Goal: Task Accomplishment & Management: Manage account settings

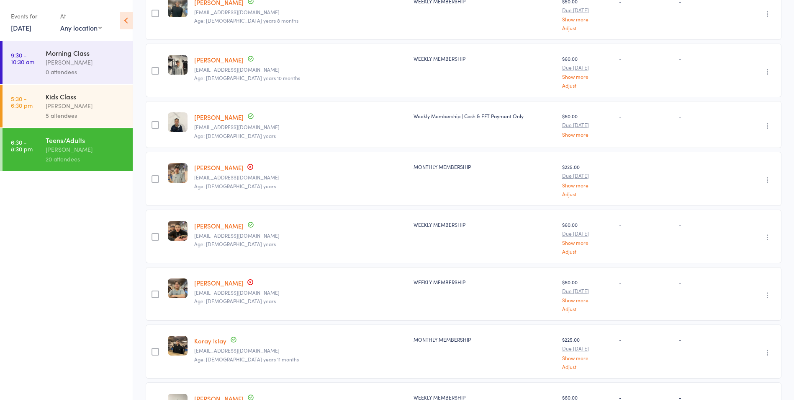
scroll to position [293, 0]
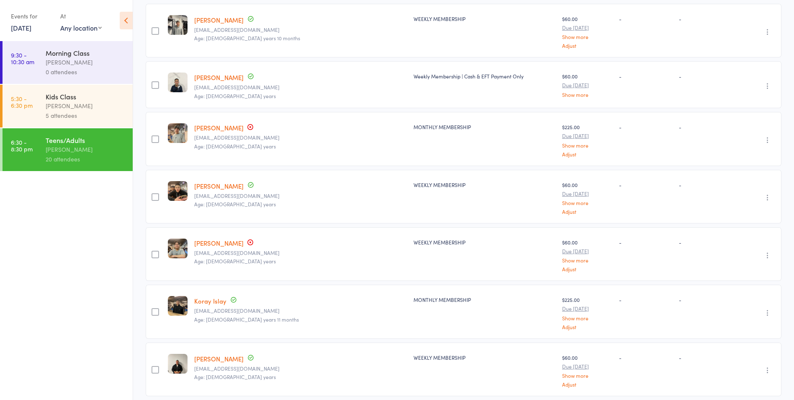
click at [214, 238] on link "Kevin Huynh" at bounding box center [218, 242] width 49 height 9
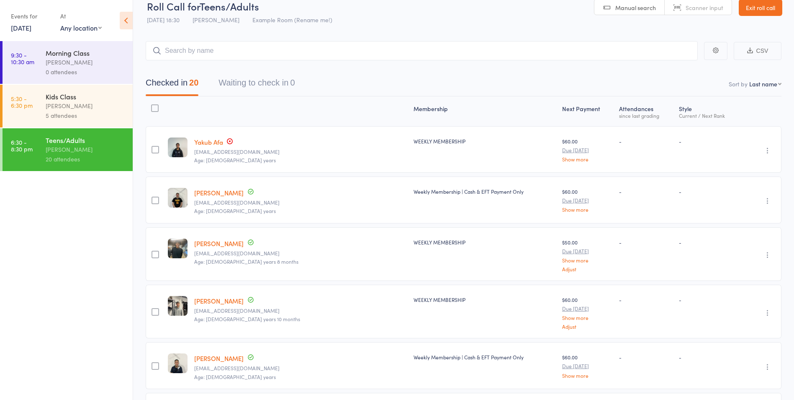
scroll to position [0, 0]
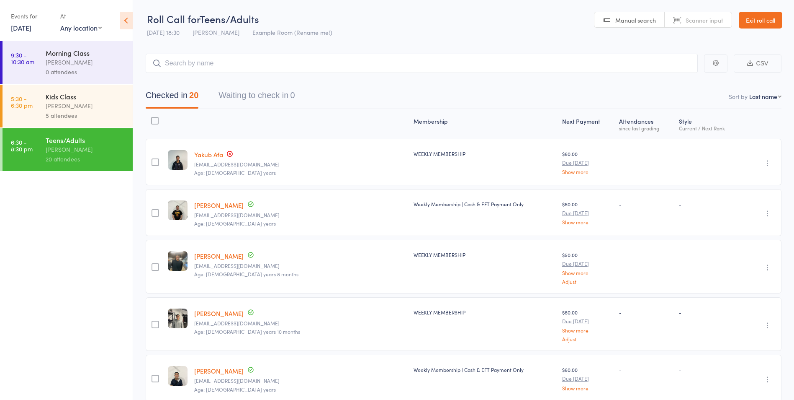
click at [775, 18] on link "Exit roll call" at bounding box center [761, 20] width 44 height 17
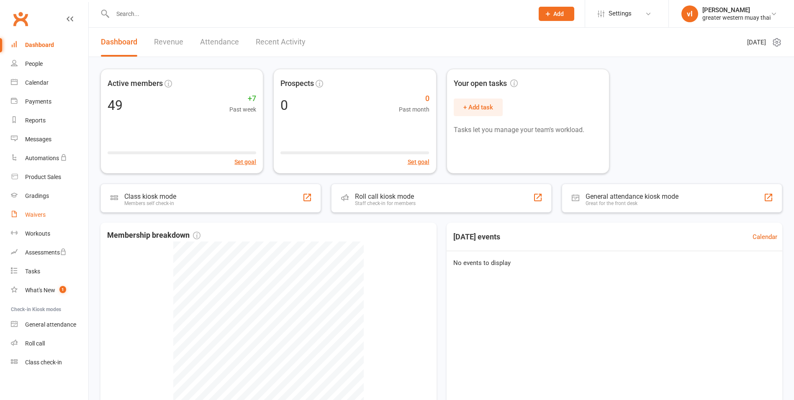
click at [33, 212] on div "Waivers" at bounding box center [35, 214] width 21 height 7
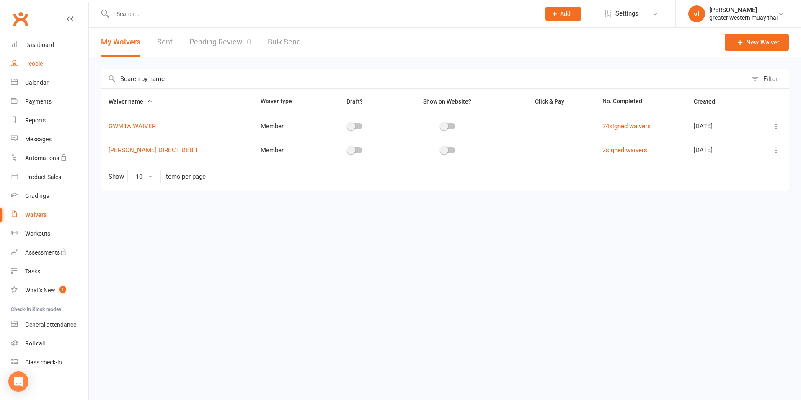
click at [32, 67] on div "People" at bounding box center [34, 63] width 18 height 7
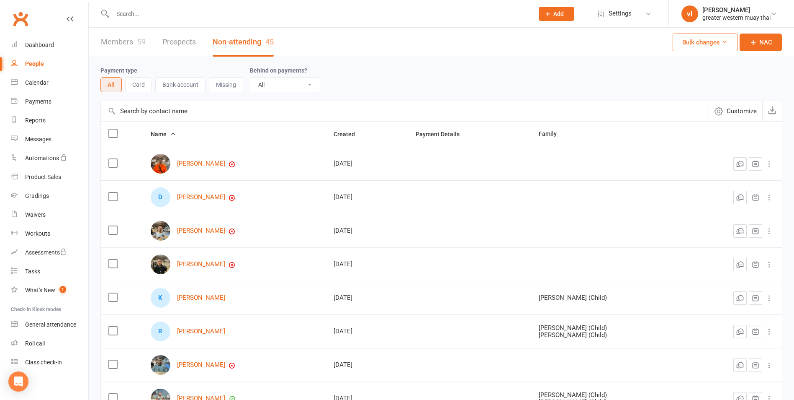
click at [291, 117] on input "text" at bounding box center [405, 111] width 608 height 20
click at [54, 49] on link "Dashboard" at bounding box center [49, 45] width 77 height 19
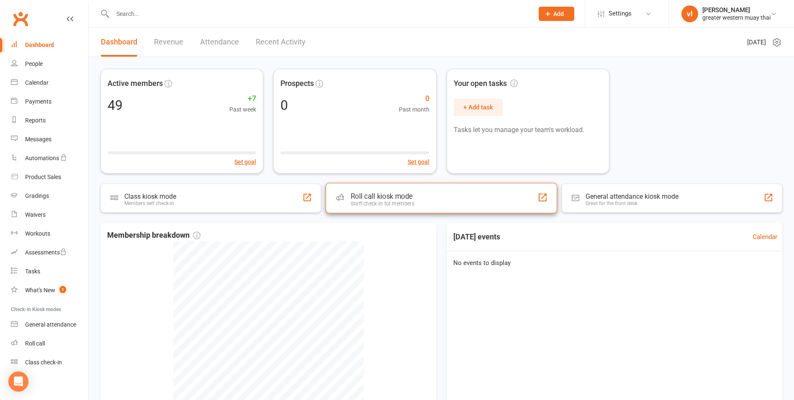
click at [376, 193] on div "Roll call kiosk mode" at bounding box center [383, 196] width 64 height 8
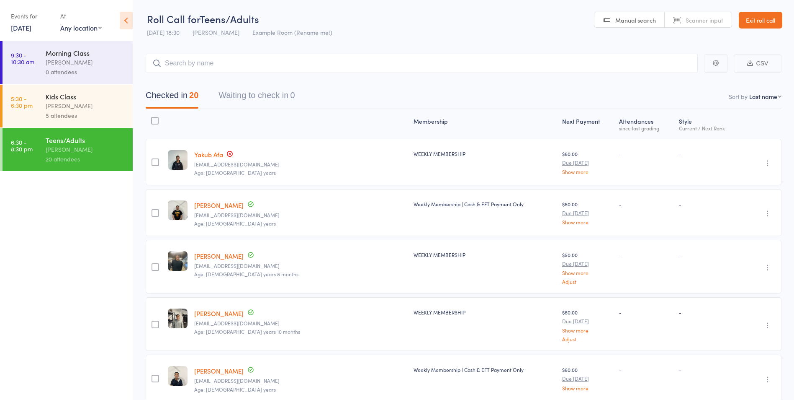
click at [250, 69] on input "search" at bounding box center [422, 63] width 552 height 19
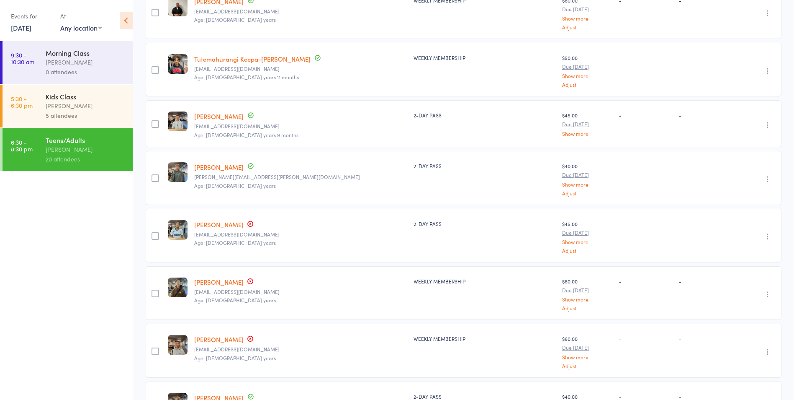
scroll to position [796, 0]
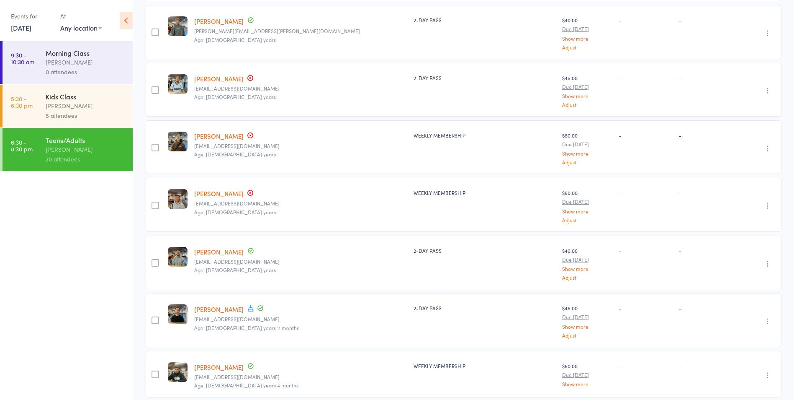
type input "jimm"
click at [219, 77] on link "[PERSON_NAME]" at bounding box center [218, 78] width 49 height 9
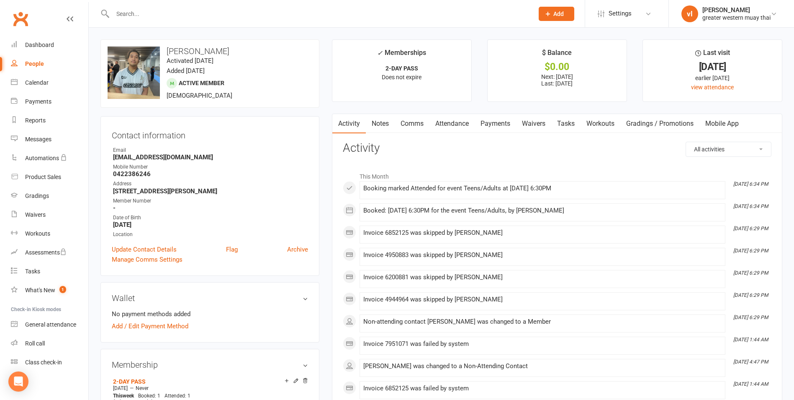
click at [503, 131] on link "Payments" at bounding box center [495, 123] width 41 height 19
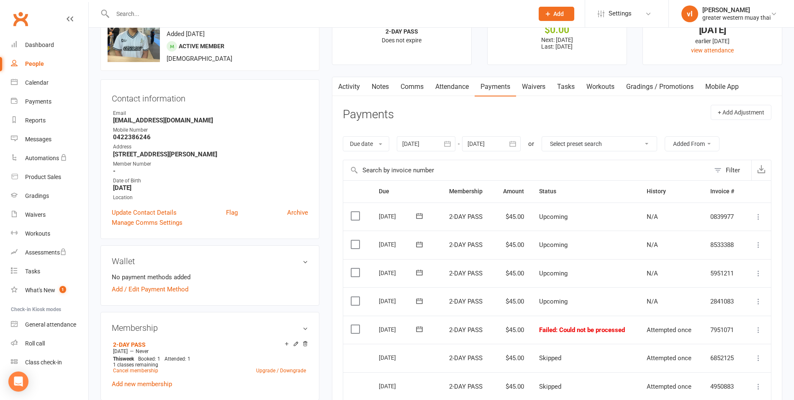
scroll to position [84, 0]
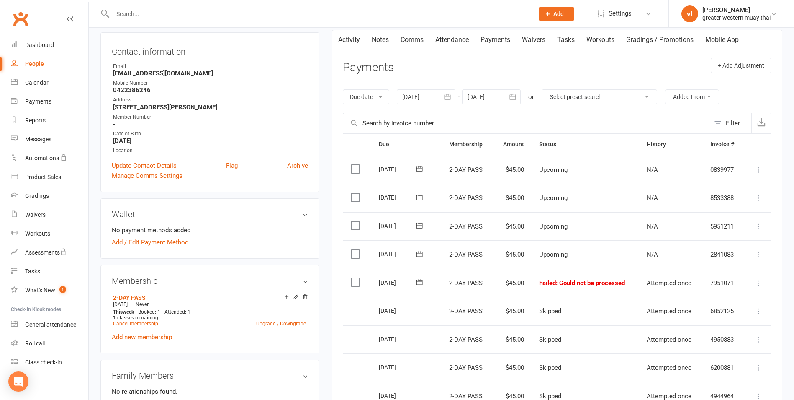
click at [758, 283] on icon at bounding box center [759, 282] width 8 height 8
click at [728, 319] on link "Mark as Paid (POS)" at bounding box center [722, 315] width 83 height 17
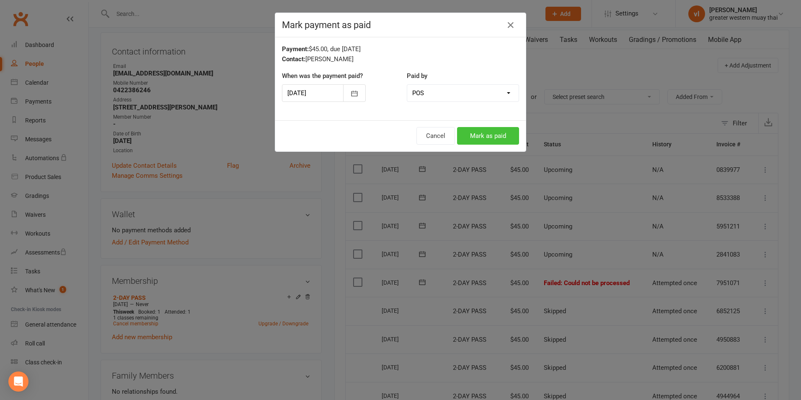
drag, startPoint x: 488, startPoint y: 142, endPoint x: 482, endPoint y: 149, distance: 8.6
click at [488, 142] on button "Mark as paid" at bounding box center [488, 136] width 62 height 18
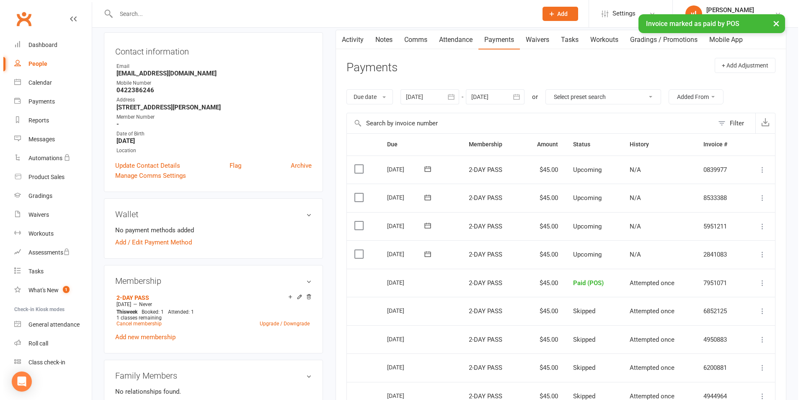
scroll to position [0, 0]
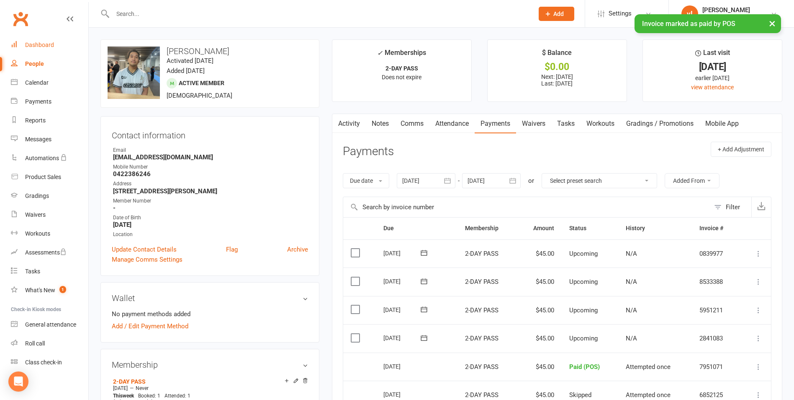
click at [44, 46] on div "Dashboard" at bounding box center [39, 44] width 29 height 7
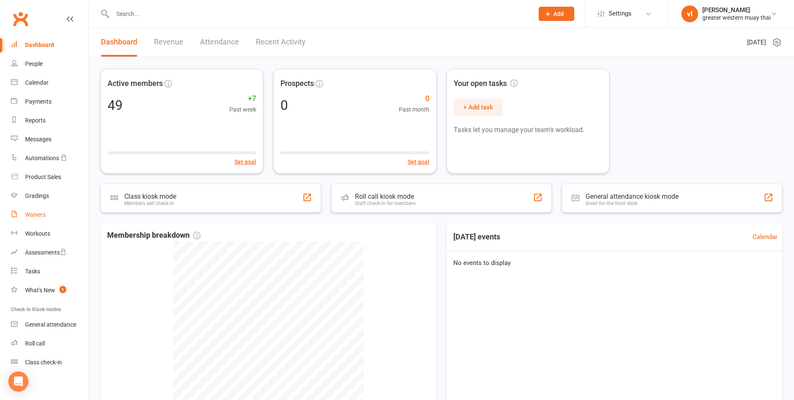
click at [60, 215] on link "Waivers" at bounding box center [49, 214] width 77 height 19
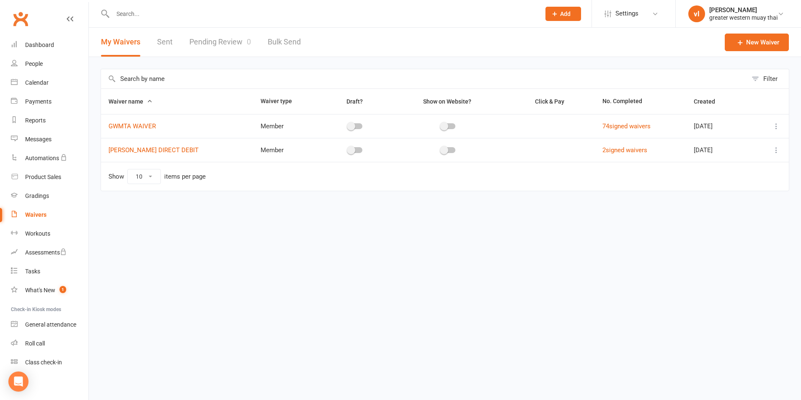
click at [227, 34] on link "Pending Review 0" at bounding box center [220, 42] width 62 height 29
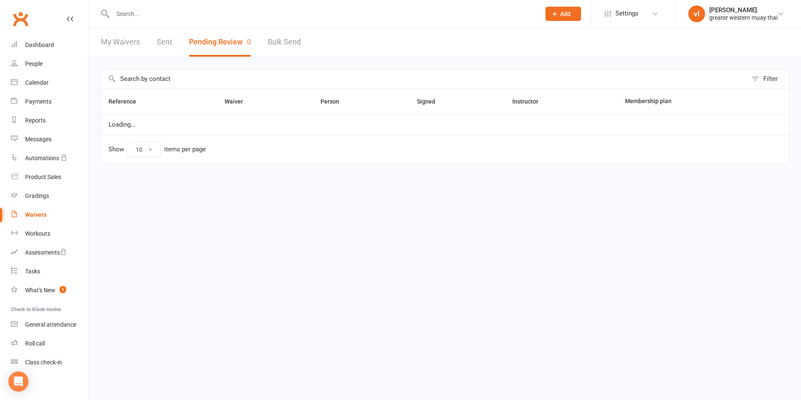
click at [230, 49] on button "Pending Review 0" at bounding box center [220, 42] width 62 height 29
click at [212, 49] on button "Pending Review 0" at bounding box center [220, 42] width 62 height 29
click at [128, 36] on link "My Waivers" at bounding box center [120, 42] width 39 height 29
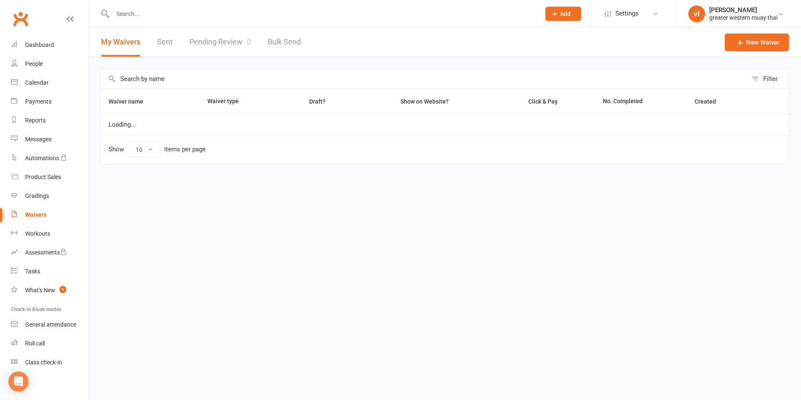
click at [186, 36] on div "My Waivers Sent Pending Review 0 Bulk Send" at bounding box center [201, 42] width 224 height 29
click at [212, 48] on link "Pending Review 0" at bounding box center [220, 42] width 62 height 29
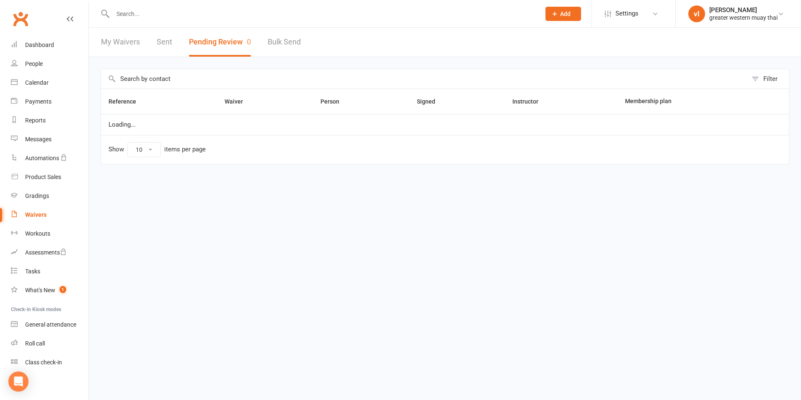
click at [212, 48] on button "Pending Review 0" at bounding box center [220, 42] width 62 height 29
click at [213, 48] on button "Pending Review 0" at bounding box center [220, 42] width 62 height 29
click at [164, 52] on link "Sent" at bounding box center [164, 42] width 15 height 29
click at [244, 40] on link "Pending Review 0" at bounding box center [220, 42] width 62 height 29
click at [244, 40] on button "Pending Review 0" at bounding box center [220, 42] width 62 height 29
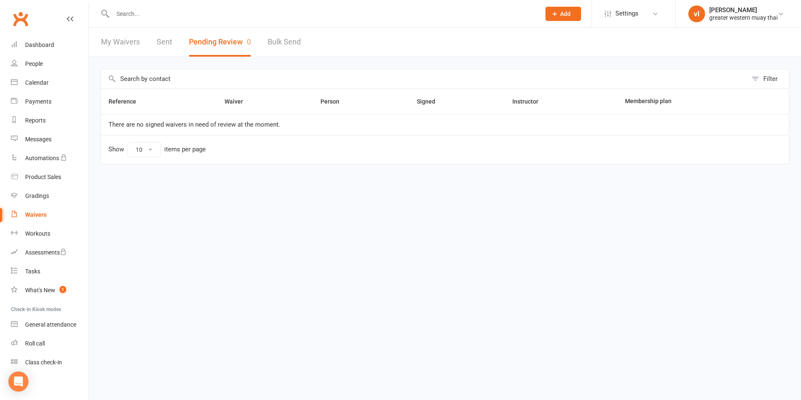
click at [242, 41] on button "Pending Review 0" at bounding box center [220, 42] width 62 height 29
click at [213, 48] on button "Pending Review 0" at bounding box center [220, 42] width 62 height 29
click at [217, 39] on button "Pending Review 0" at bounding box center [220, 42] width 62 height 29
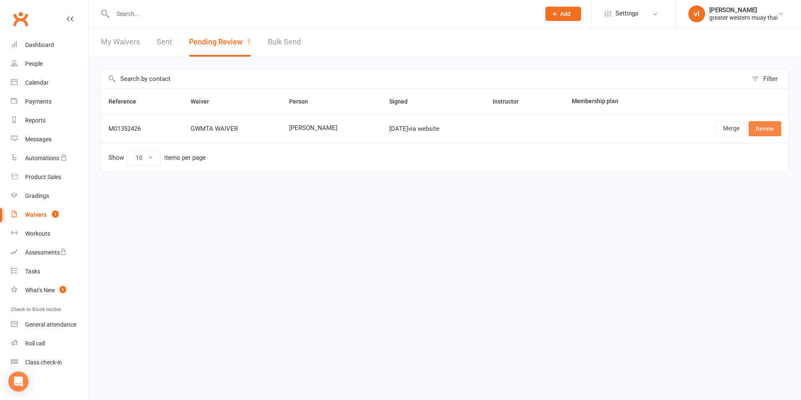
click at [771, 127] on link "Review" at bounding box center [764, 128] width 33 height 15
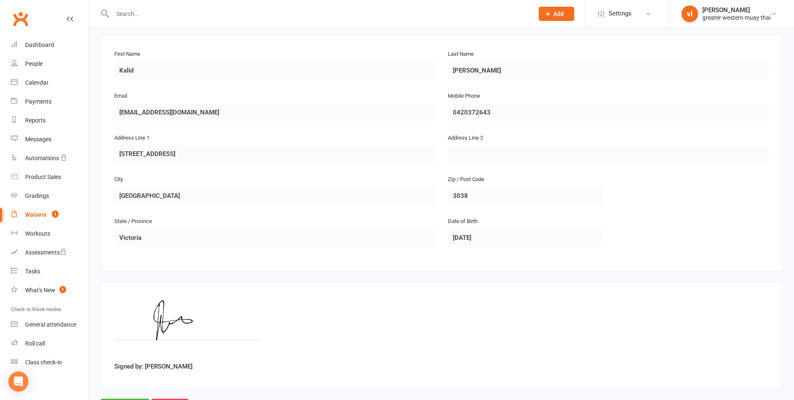
scroll to position [161, 0]
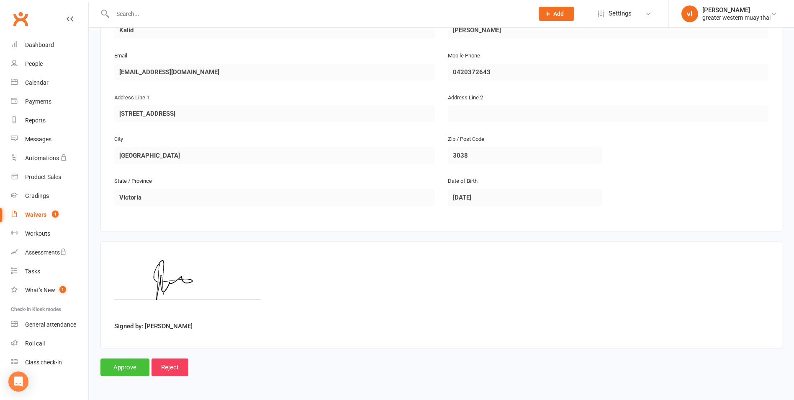
click at [116, 370] on input "Approve" at bounding box center [125, 367] width 49 height 18
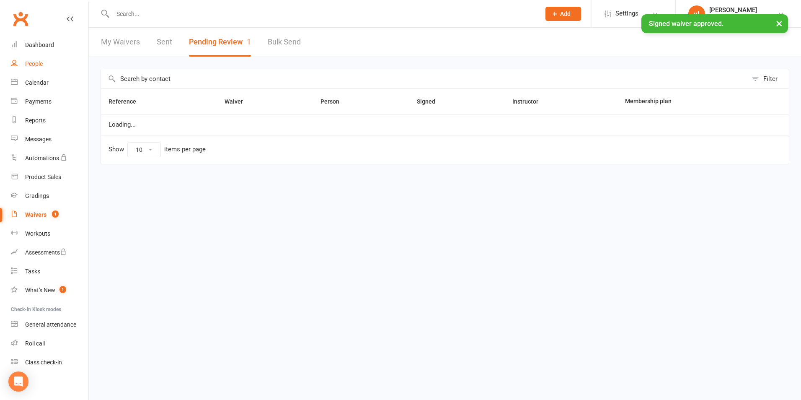
click at [35, 59] on link "People" at bounding box center [49, 63] width 77 height 19
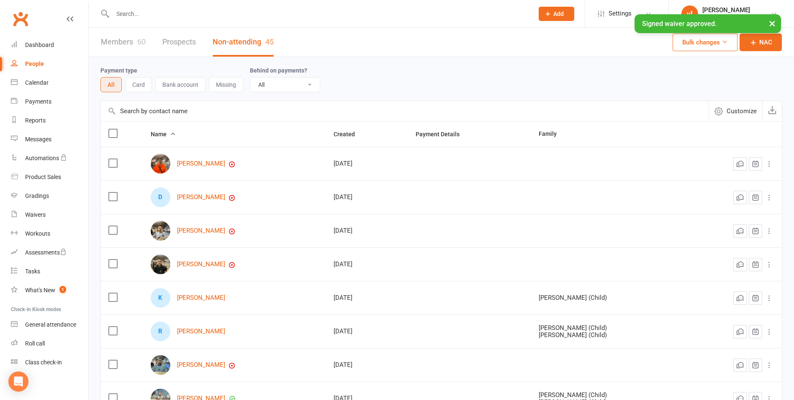
drag, startPoint x: 180, startPoint y: 112, endPoint x: 171, endPoint y: 115, distance: 9.3
click at [179, 113] on input "text" at bounding box center [405, 111] width 608 height 20
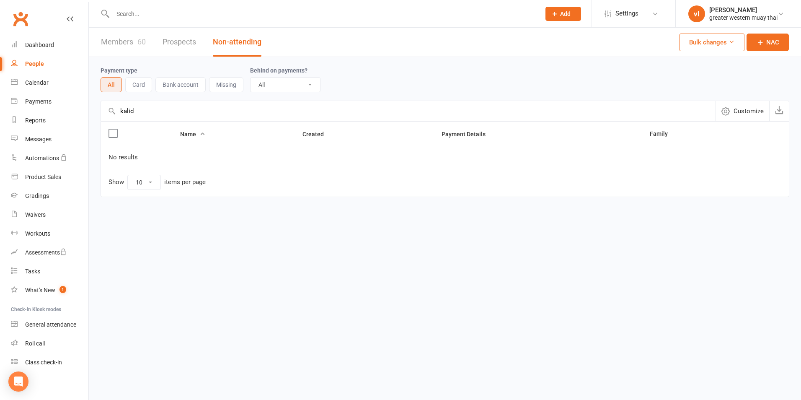
type input "kalid"
click at [122, 46] on link "Members 60" at bounding box center [123, 42] width 45 height 29
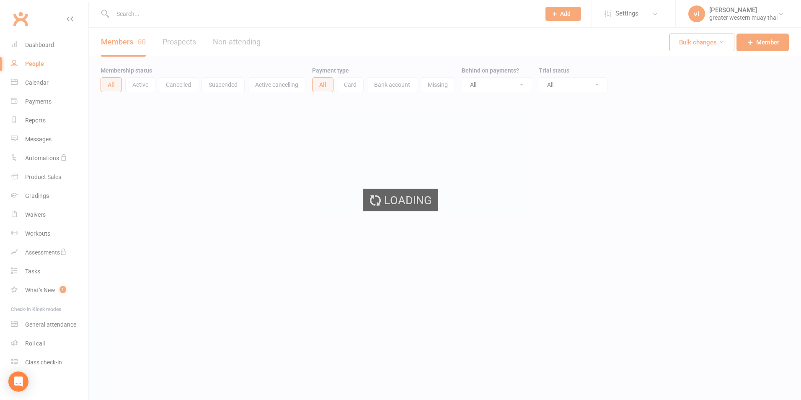
select select "25"
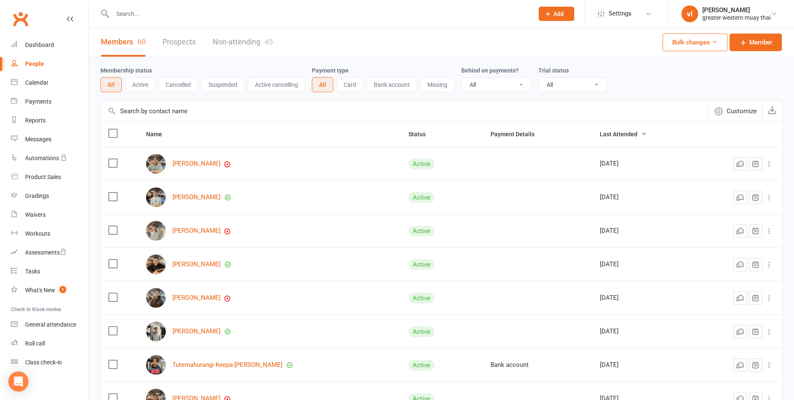
click at [195, 115] on input "text" at bounding box center [405, 111] width 608 height 20
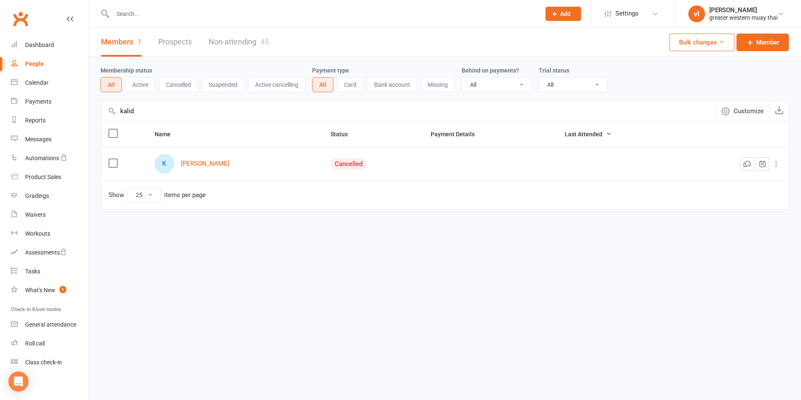
type input "kalid"
click at [199, 168] on div "K Kalid Ibrahim" at bounding box center [235, 164] width 161 height 20
click at [201, 164] on link "Kalid Ibrahim" at bounding box center [205, 163] width 48 height 7
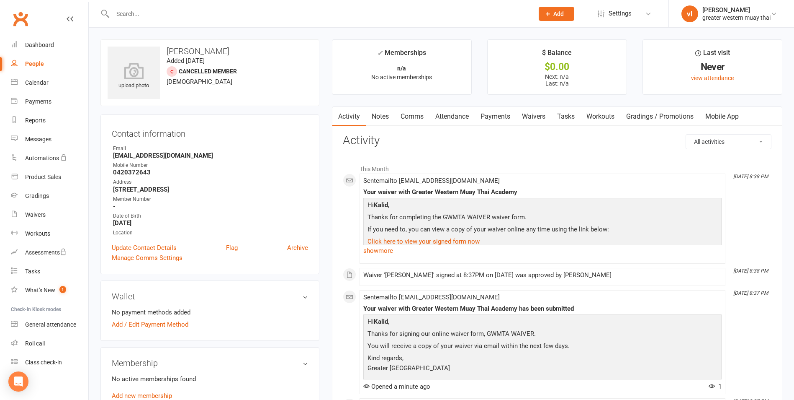
click at [491, 114] on link "Payments" at bounding box center [495, 116] width 41 height 19
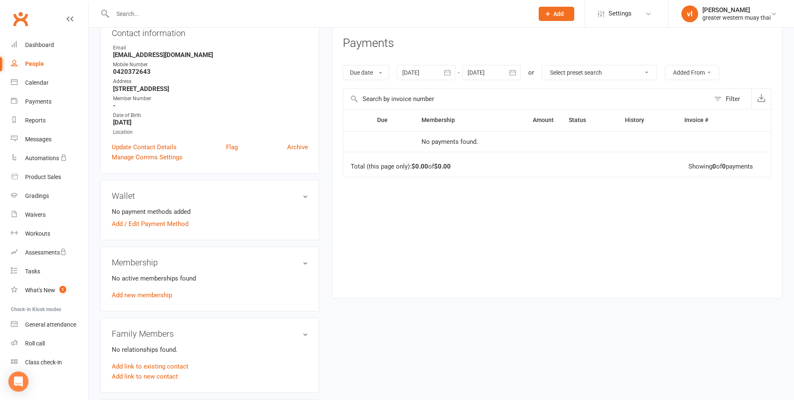
scroll to position [251, 0]
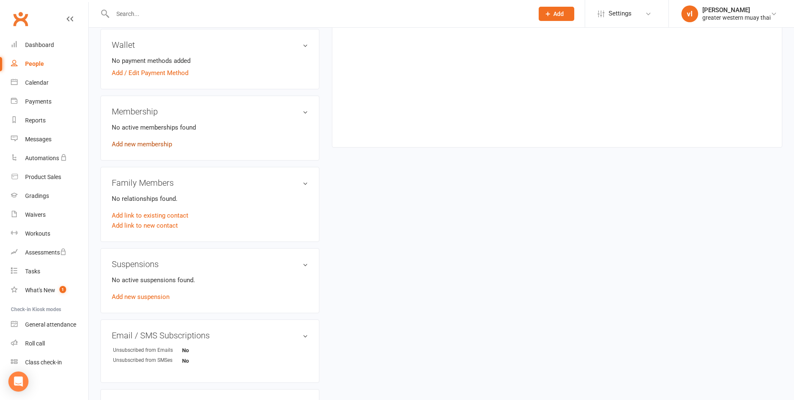
click at [155, 141] on link "Add new membership" at bounding box center [142, 144] width 60 height 8
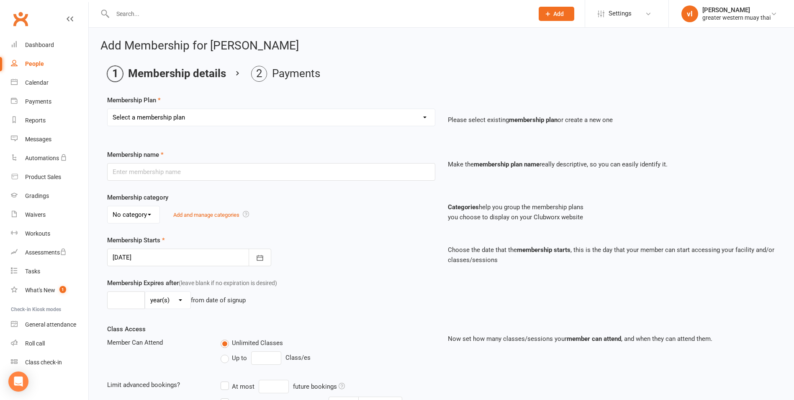
drag, startPoint x: 250, startPoint y: 122, endPoint x: 247, endPoint y: 127, distance: 5.7
click at [250, 122] on select "Select a membership plan Create new Membership Plan PT SESSION DAY PASS WEEKLY …" at bounding box center [271, 117] width 327 height 17
select select "3"
click at [108, 109] on select "Select a membership plan Create new Membership Plan PT SESSION DAY PASS WEEKLY …" at bounding box center [271, 117] width 327 height 17
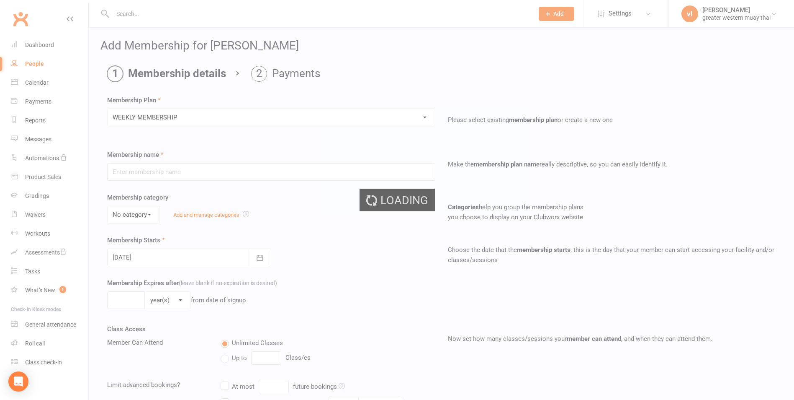
type input "WEEKLY MEMBERSHIP"
type input "0"
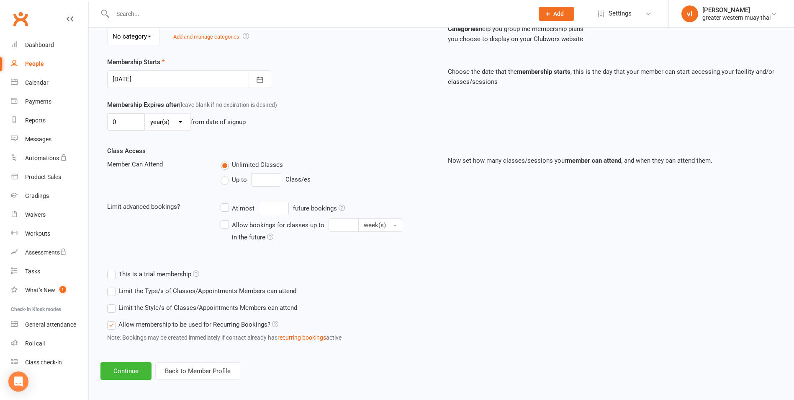
scroll to position [182, 0]
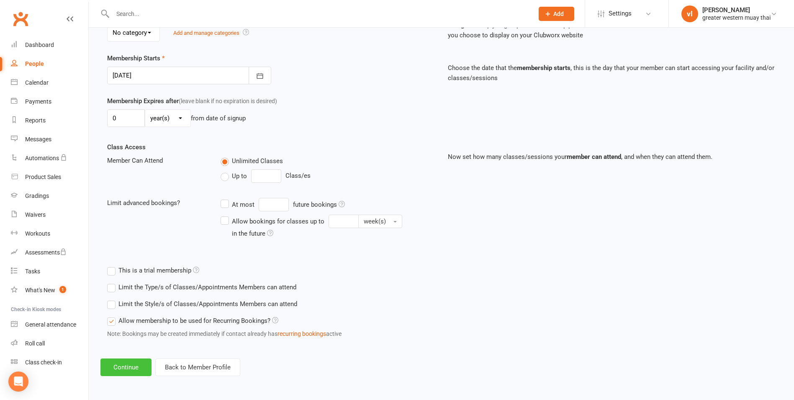
click at [139, 362] on button "Continue" at bounding box center [126, 367] width 51 height 18
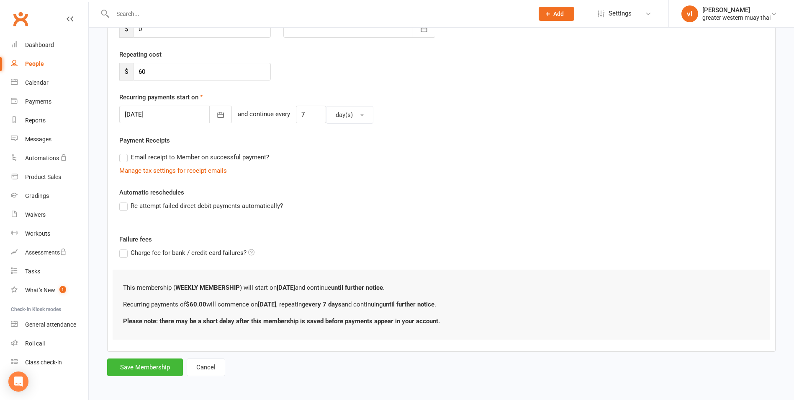
scroll to position [142, 0]
click at [159, 369] on button "Save Membership" at bounding box center [145, 365] width 76 height 18
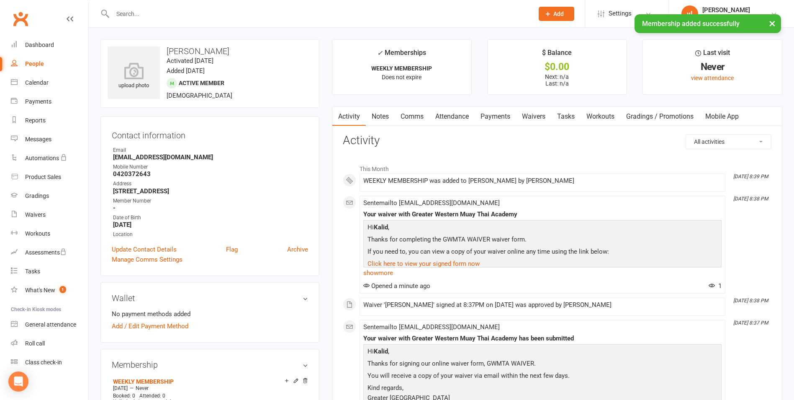
click at [480, 111] on link "Payments" at bounding box center [495, 116] width 41 height 19
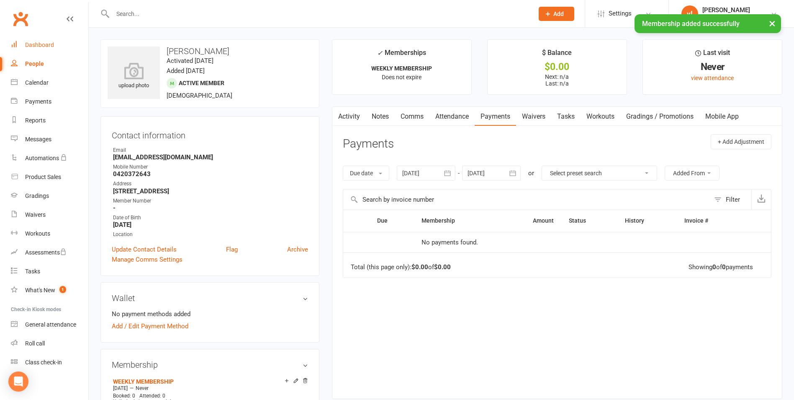
click at [37, 46] on div "Dashboard" at bounding box center [39, 44] width 29 height 7
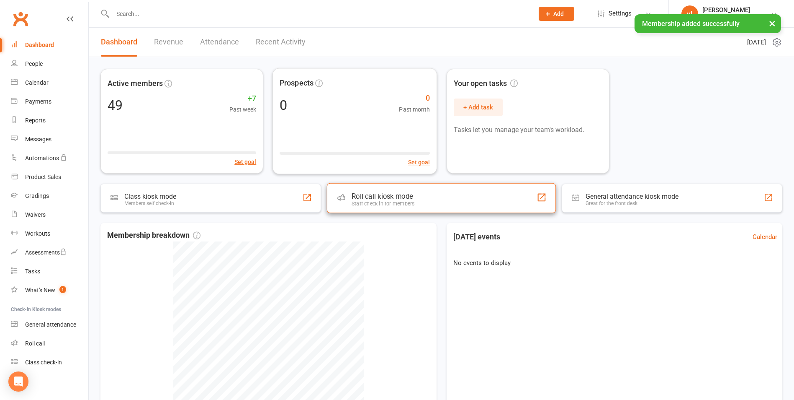
click at [366, 201] on div "Staff check-in for members" at bounding box center [383, 203] width 63 height 6
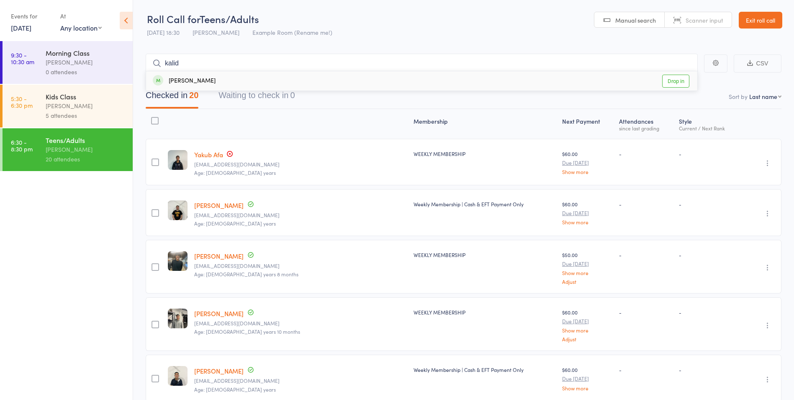
type input "kalid"
click at [671, 80] on link "Drop in" at bounding box center [676, 81] width 27 height 13
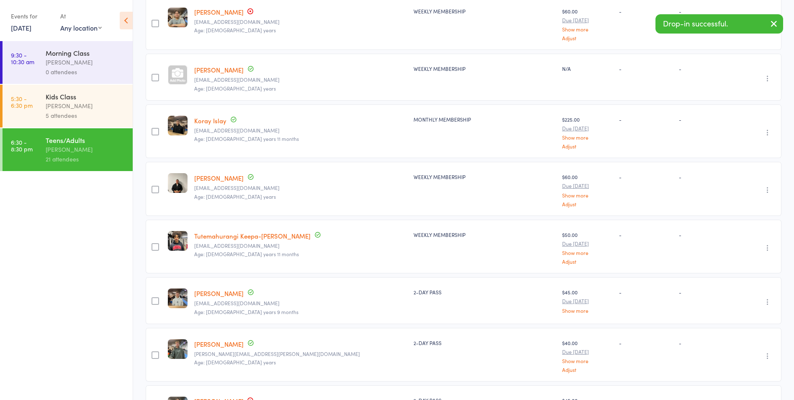
scroll to position [544, 0]
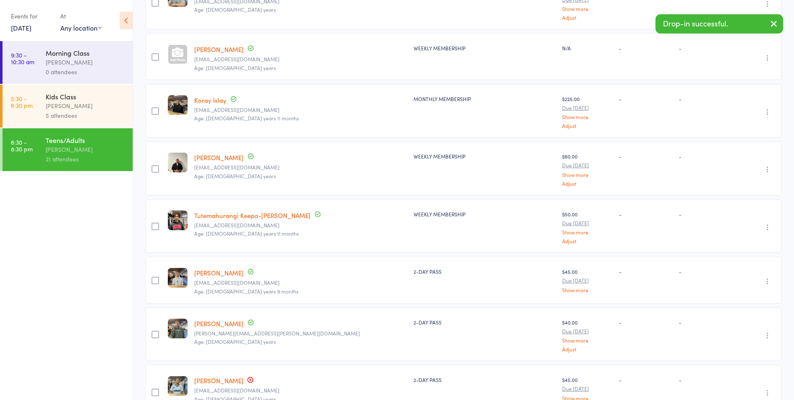
click at [218, 45] on link "Kalid Ibrahim" at bounding box center [218, 49] width 49 height 9
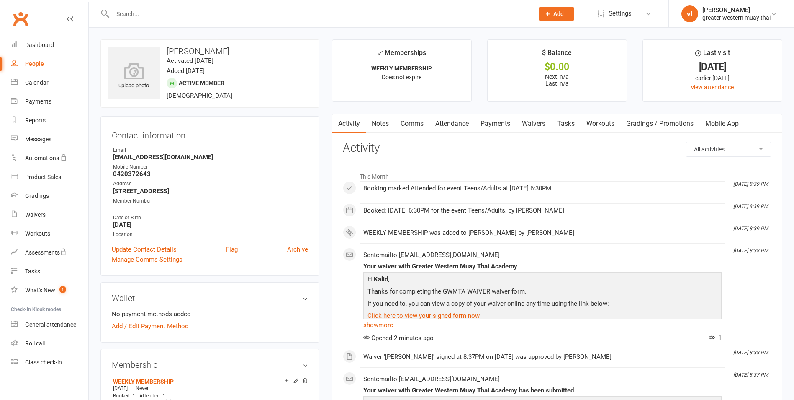
click at [509, 121] on link "Payments" at bounding box center [495, 123] width 41 height 19
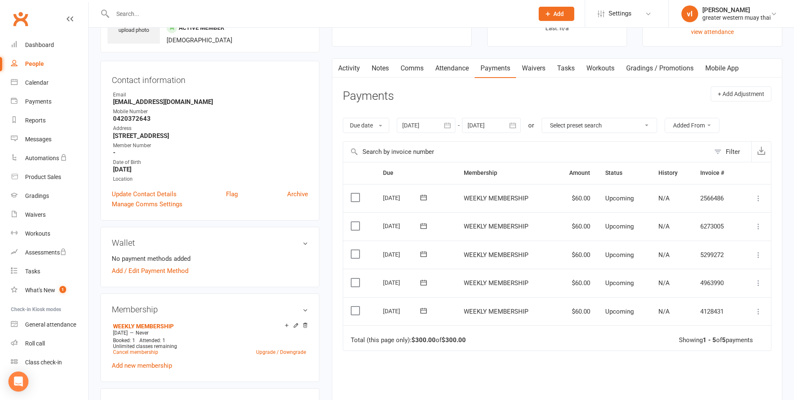
scroll to position [168, 0]
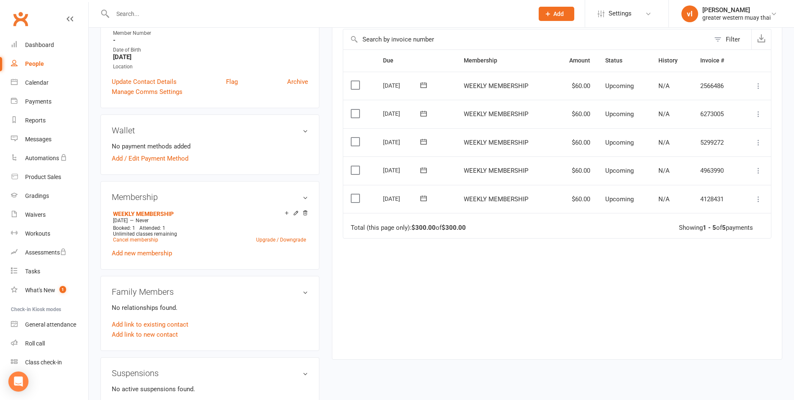
click at [760, 200] on icon at bounding box center [759, 199] width 8 height 8
click at [735, 237] on link "Mark as Paid (POS)" at bounding box center [722, 232] width 83 height 17
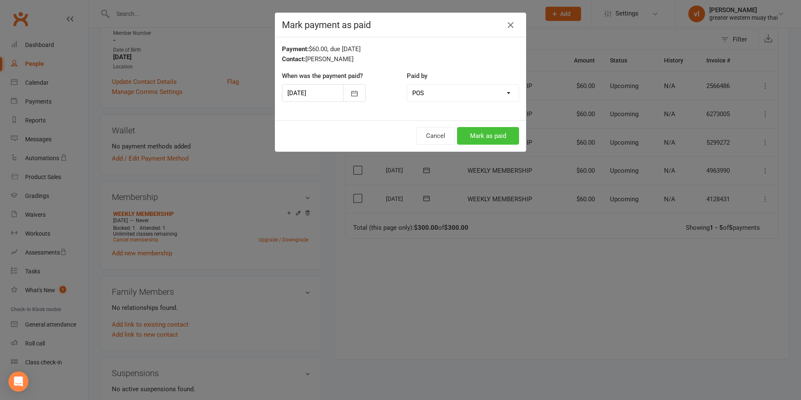
click at [486, 138] on button "Mark as paid" at bounding box center [488, 136] width 62 height 18
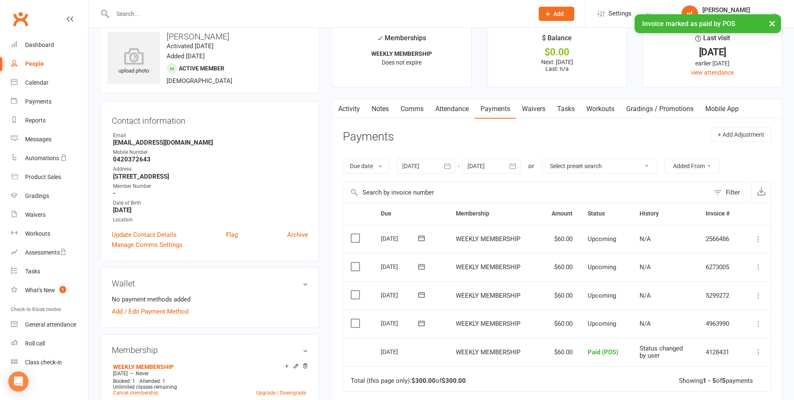
scroll to position [0, 0]
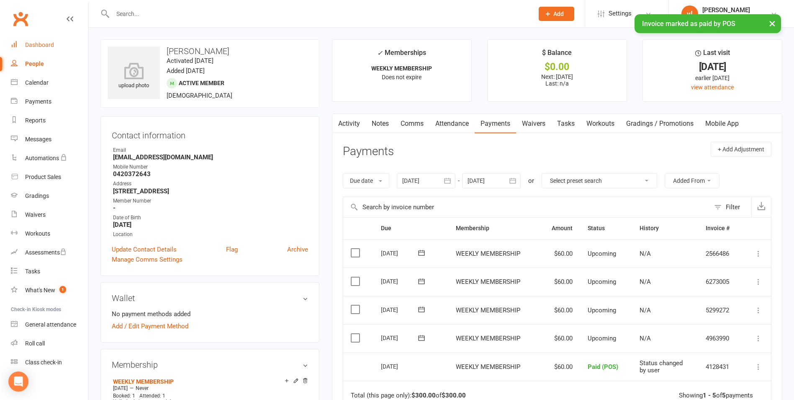
click at [31, 46] on div "Dashboard" at bounding box center [39, 44] width 29 height 7
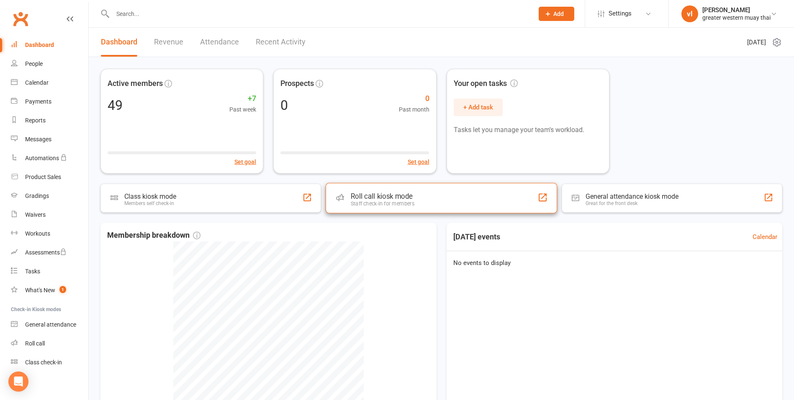
click at [411, 198] on div "Roll call kiosk mode" at bounding box center [383, 196] width 64 height 8
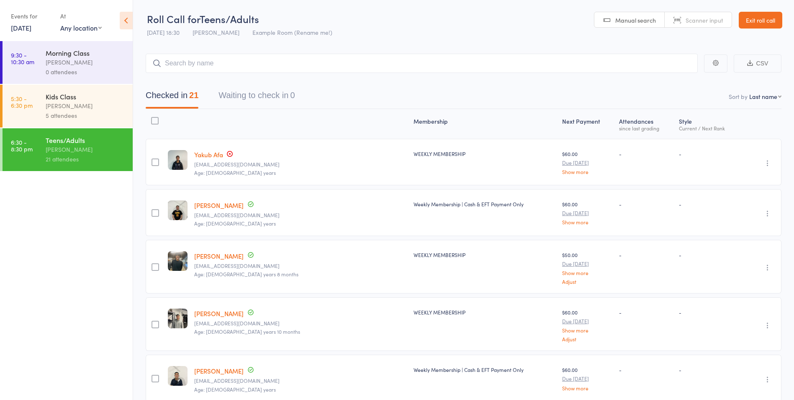
click at [212, 204] on link "[PERSON_NAME]" at bounding box center [218, 205] width 49 height 9
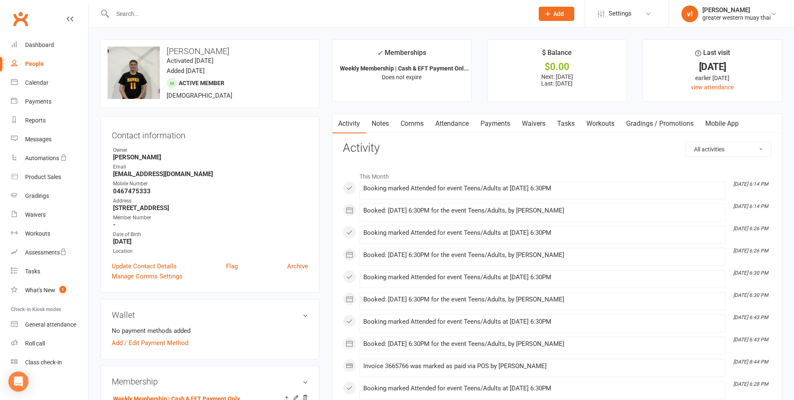
click at [492, 128] on link "Payments" at bounding box center [495, 123] width 41 height 19
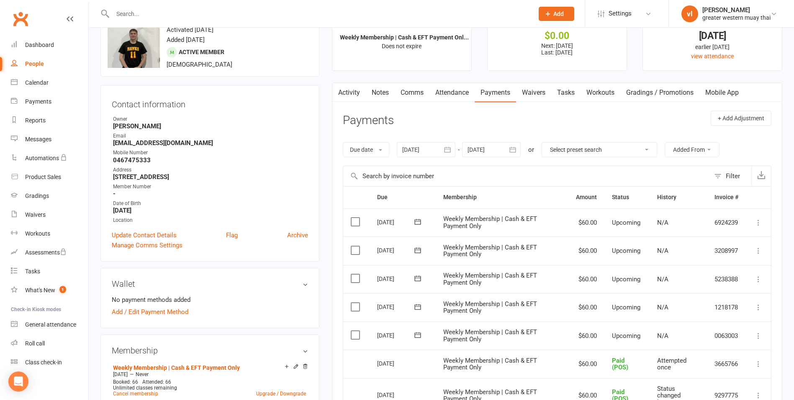
scroll to position [168, 0]
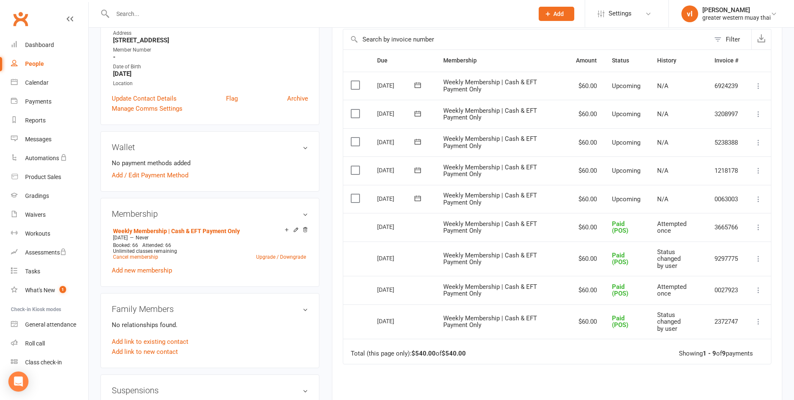
click at [761, 201] on icon at bounding box center [759, 199] width 8 height 8
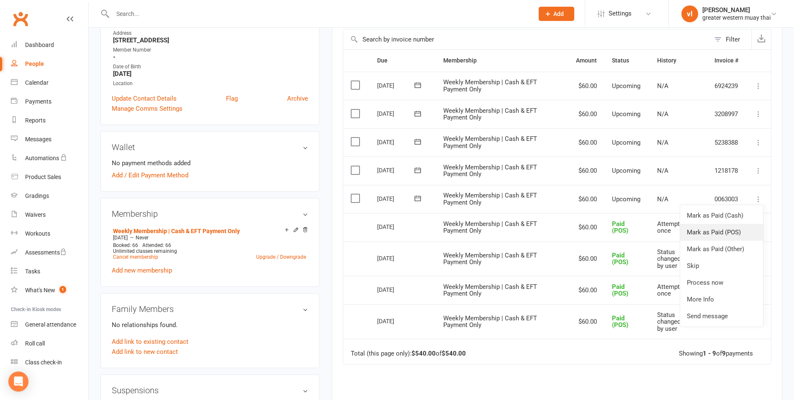
click at [742, 225] on link "Mark as Paid (POS)" at bounding box center [722, 232] width 83 height 17
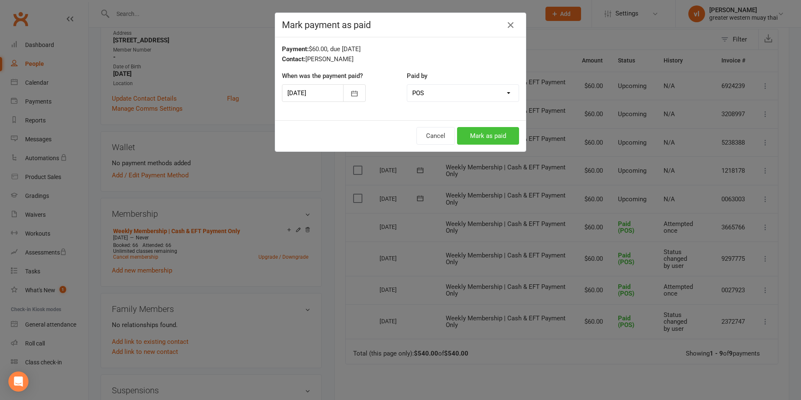
click at [484, 139] on button "Mark as paid" at bounding box center [488, 136] width 62 height 18
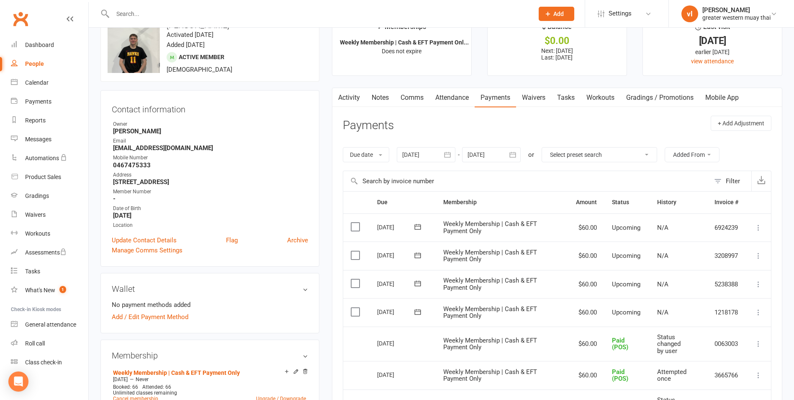
scroll to position [0, 0]
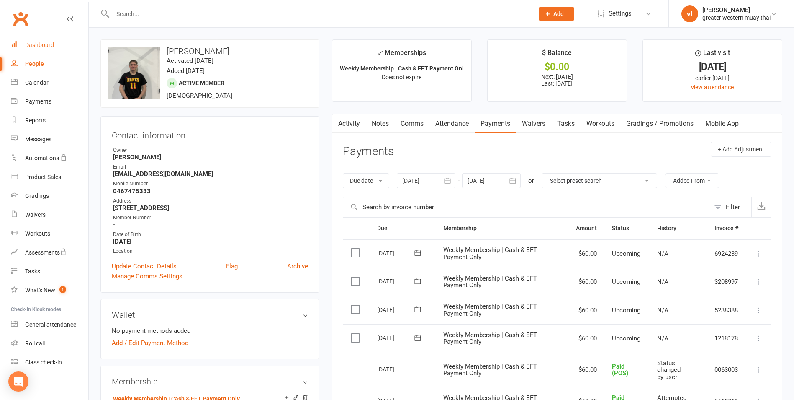
click at [41, 49] on link "Dashboard" at bounding box center [49, 45] width 77 height 19
